Goal: Task Accomplishment & Management: Manage account settings

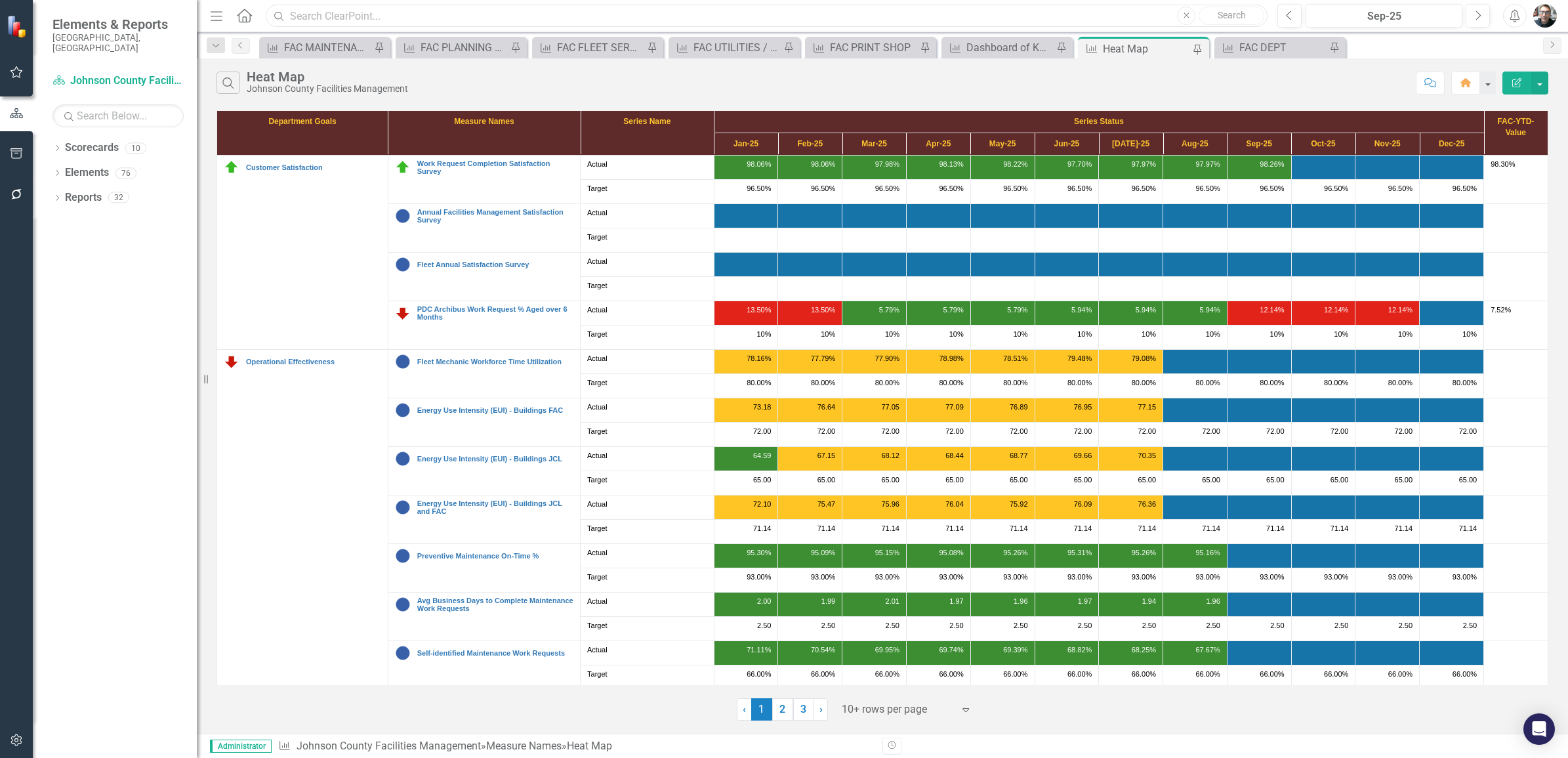
click at [358, 11] on input "text" at bounding box center [767, 16] width 1002 height 23
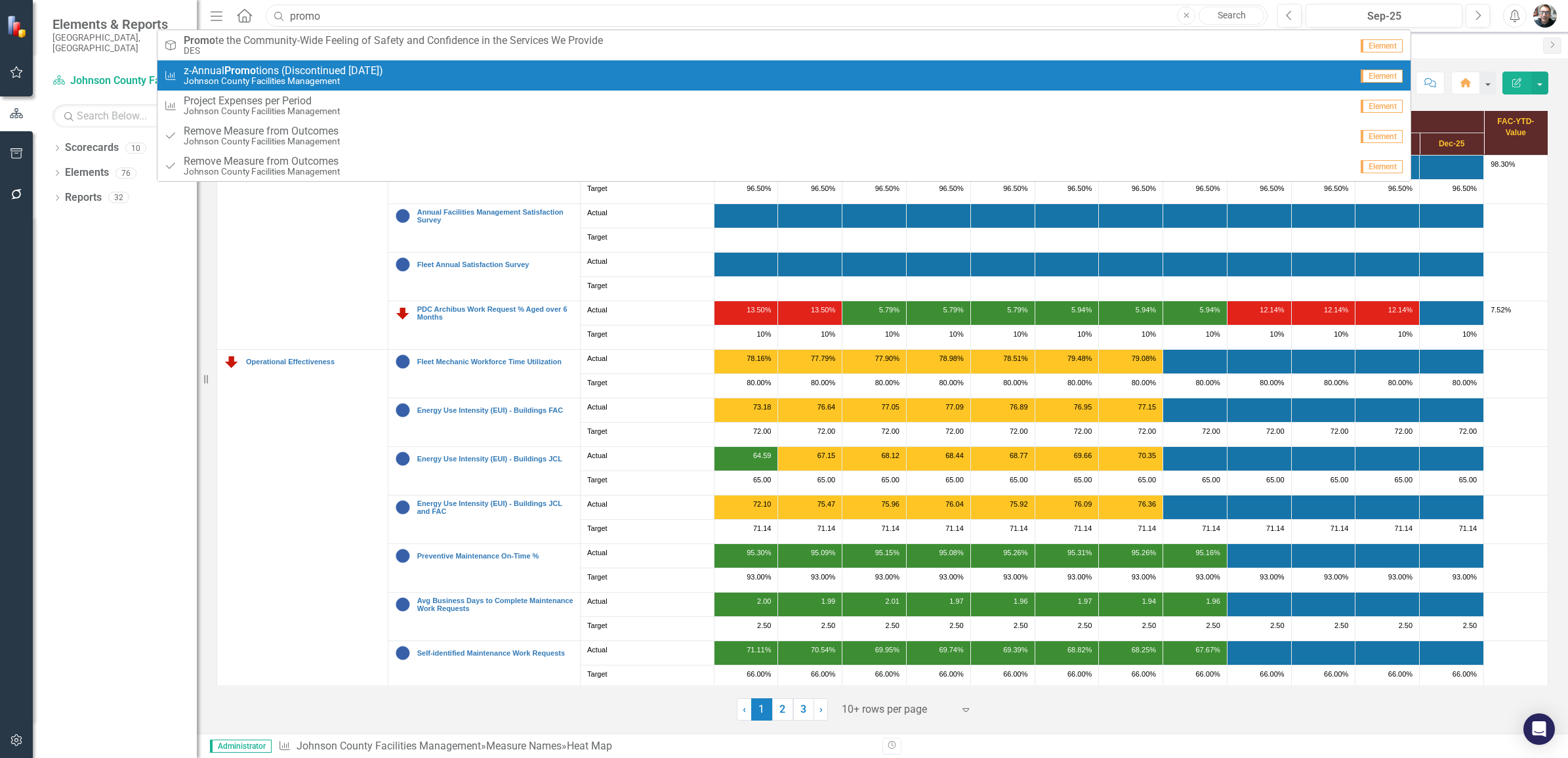
type input "promo"
click at [229, 73] on strong "Promo" at bounding box center [240, 70] width 31 height 12
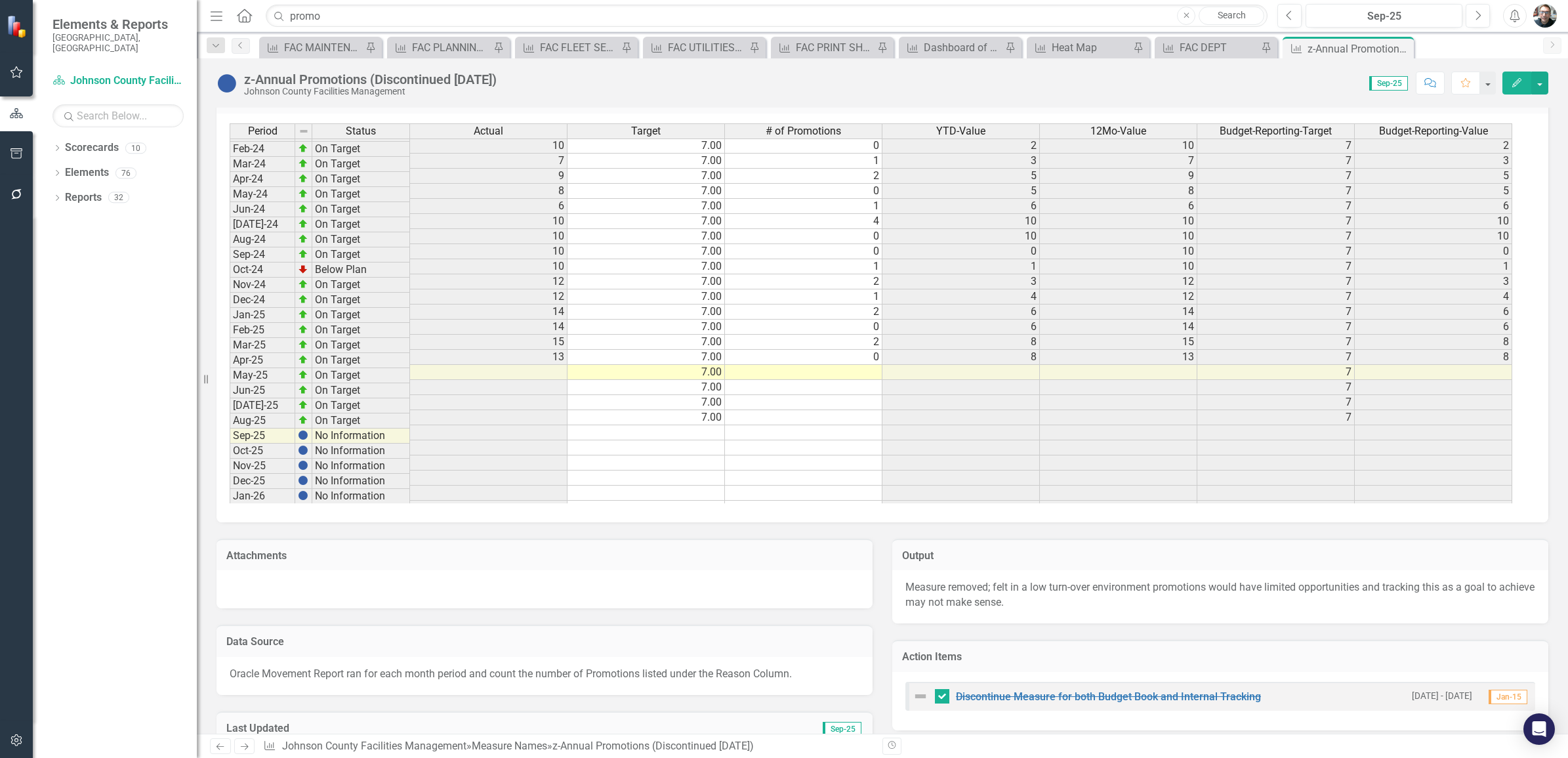
scroll to position [1559, 0]
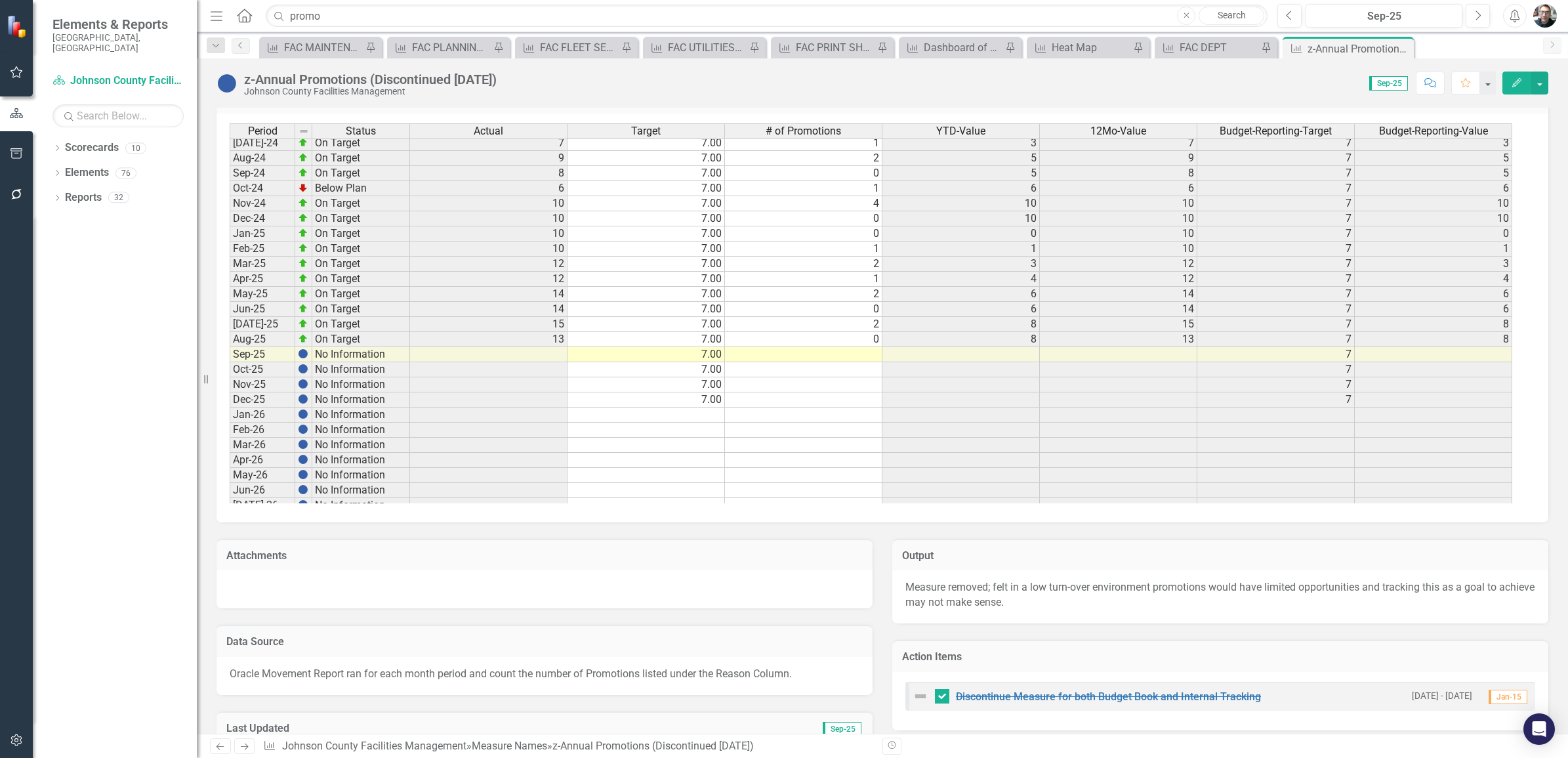
click at [848, 359] on tbody "Nov-22 On Target 10 7.00 0 10 10 7 [DATE]-22 On Target 10 7.00 0 10 10 7 [DATE]…" at bounding box center [870, 173] width 1282 height 680
type textarea "1"
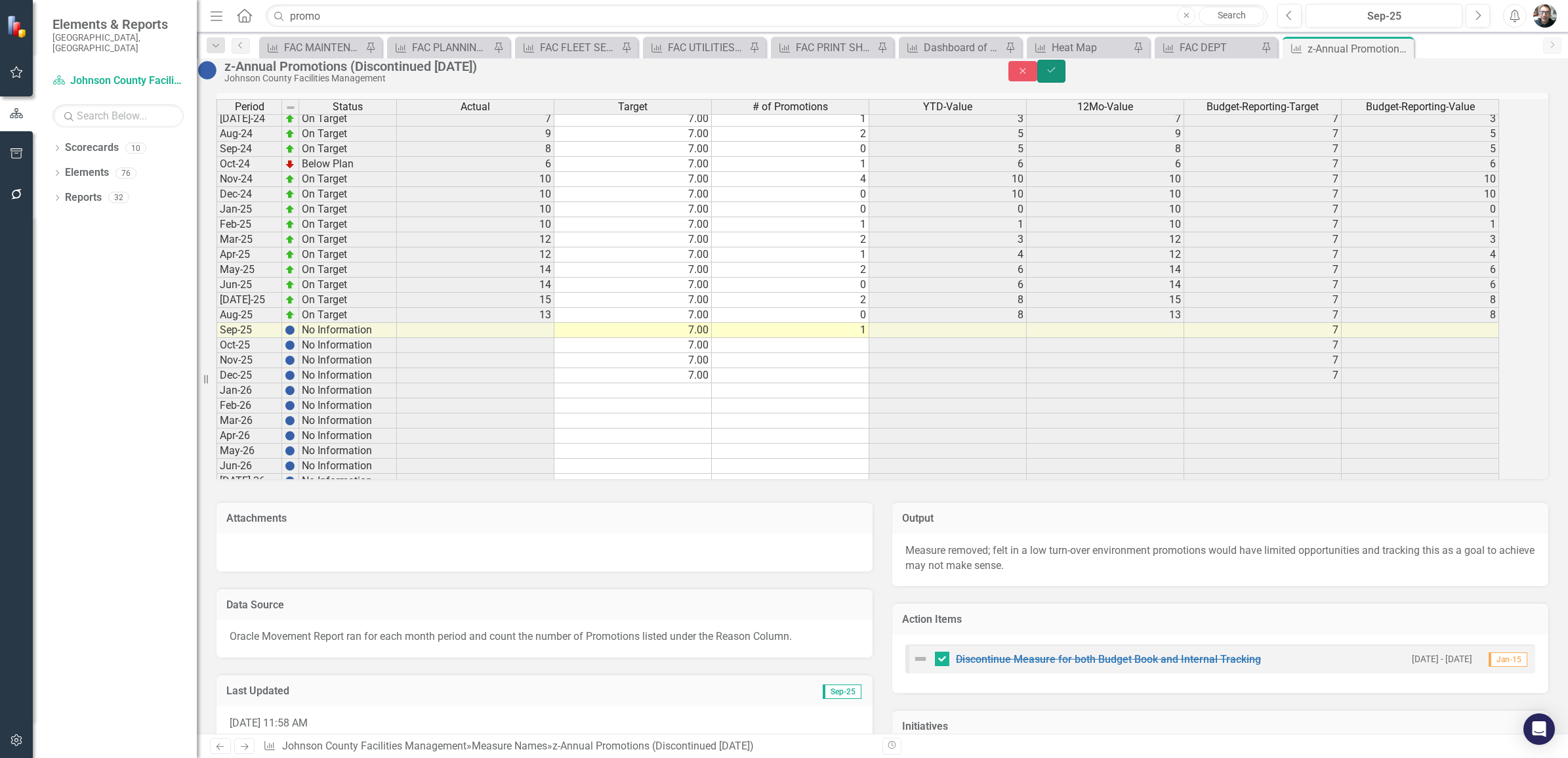
click at [1058, 75] on icon "Save" at bounding box center [1051, 70] width 12 height 9
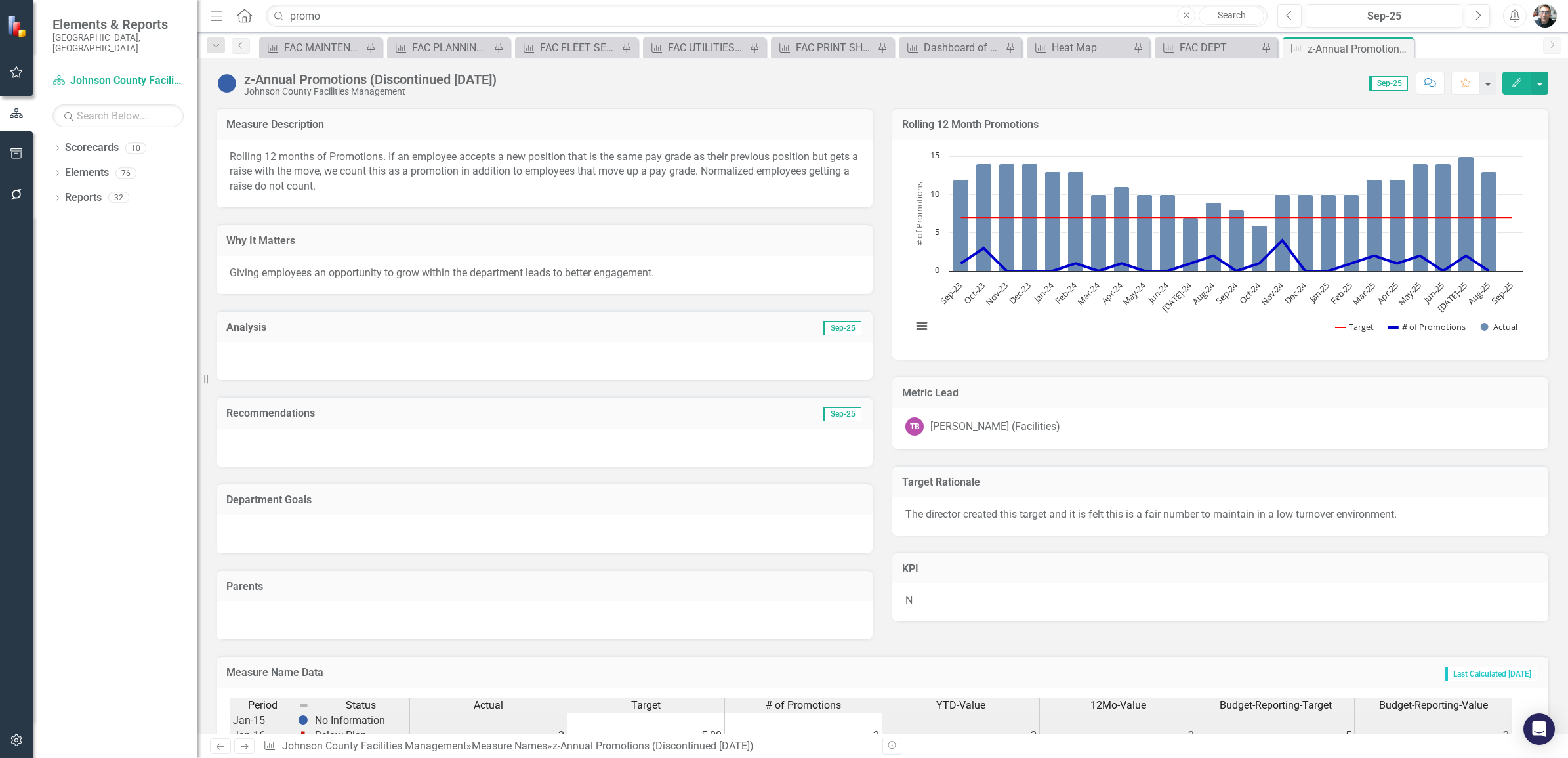
checkbox input "true"
click at [243, 322] on h3 "Analysis" at bounding box center [386, 327] width 318 height 12
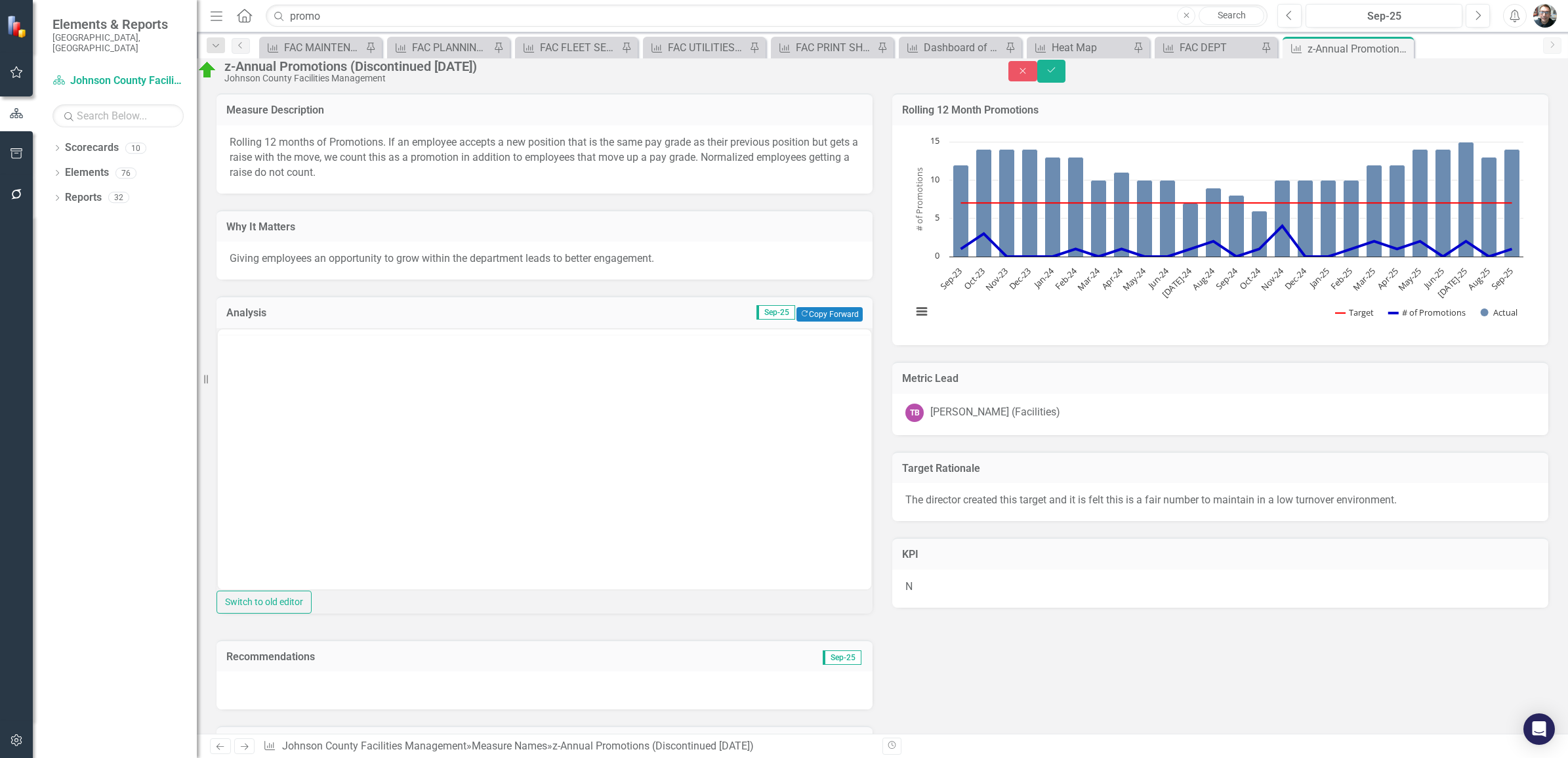
scroll to position [0, 0]
click at [279, 359] on body "Rich Text Area. Press ALT-0 for help." at bounding box center [545, 433] width 654 height 197
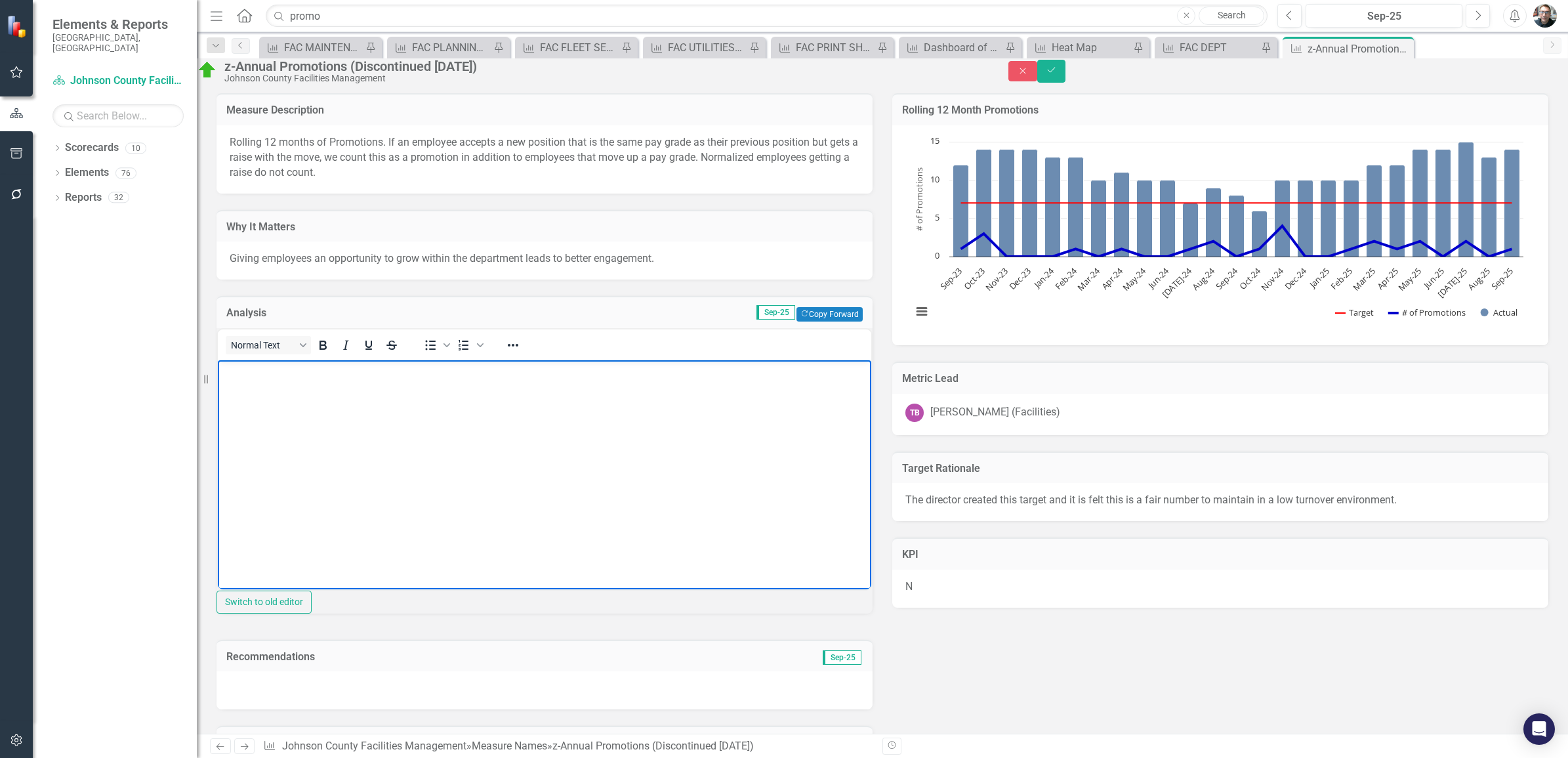
click at [598, 397] on body "Rich Text Area. Press ALT-0 for help." at bounding box center [545, 458] width 654 height 197
click at [1058, 75] on icon "Save" at bounding box center [1051, 70] width 12 height 9
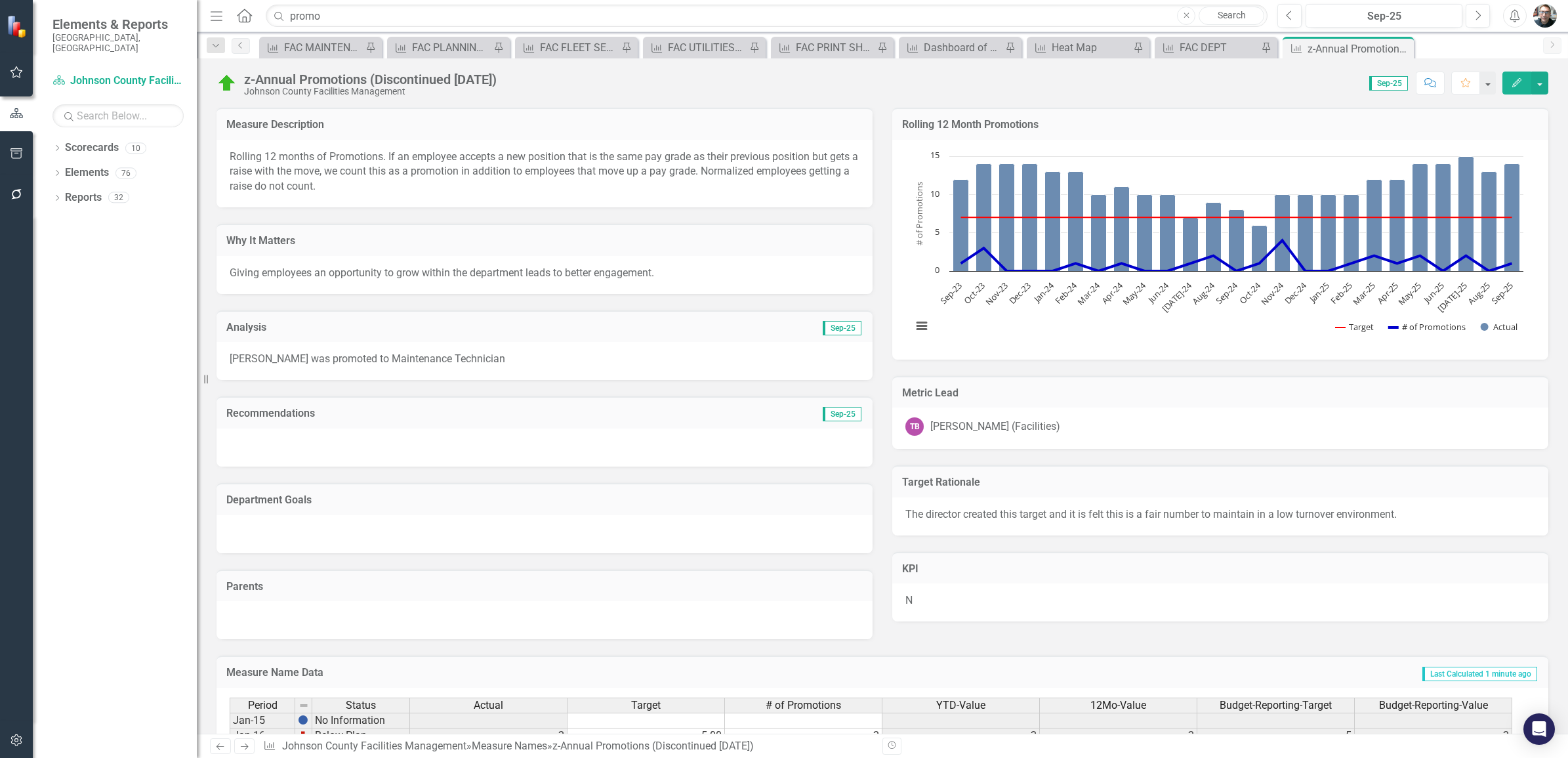
checkbox input "true"
